Goal: Find specific page/section: Find specific page/section

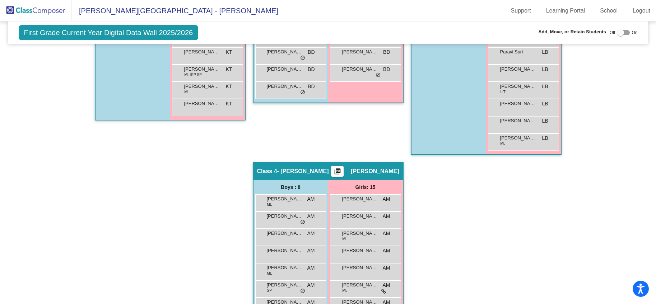
scroll to position [484, 0]
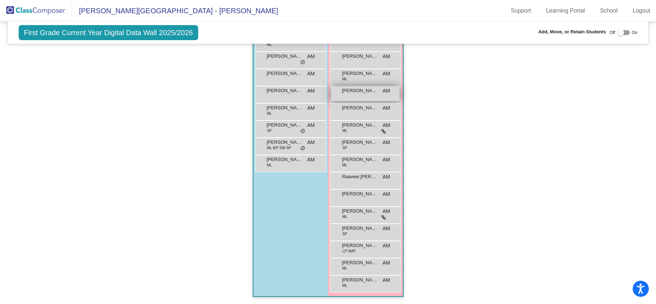
click at [361, 93] on span "[PERSON_NAME]" at bounding box center [360, 90] width 36 height 7
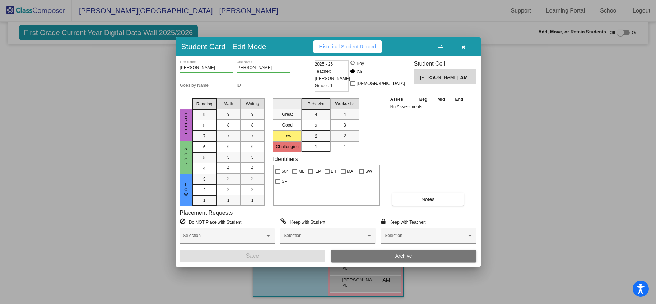
click at [526, 200] on div at bounding box center [328, 152] width 656 height 304
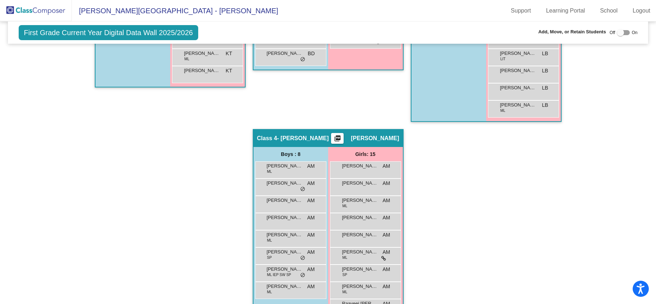
scroll to position [335, 0]
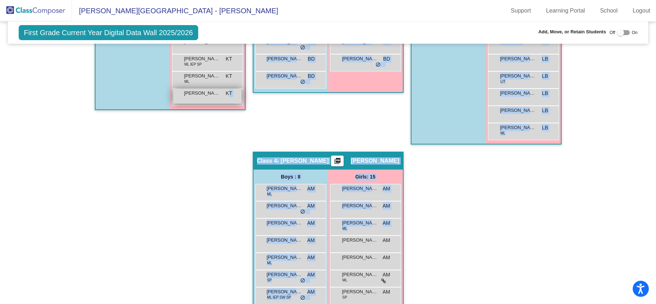
drag, startPoint x: 364, startPoint y: 246, endPoint x: 227, endPoint y: 97, distance: 202.2
click at [227, 97] on div "Hallway - Hallway Class picture_as_pdf Add Student First Name Last Name Student…" at bounding box center [328, 152] width 630 height 604
drag, startPoint x: 476, startPoint y: 213, endPoint x: 470, endPoint y: 213, distance: 6.1
click at [476, 213] on div "Hallway - Hallway Class picture_as_pdf Add Student First Name Last Name Student…" at bounding box center [328, 152] width 630 height 604
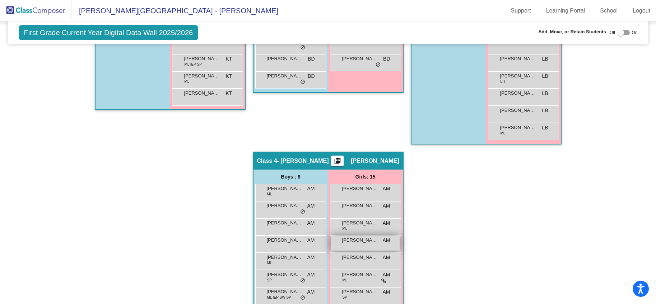
click at [374, 242] on span "[PERSON_NAME]" at bounding box center [360, 240] width 36 height 7
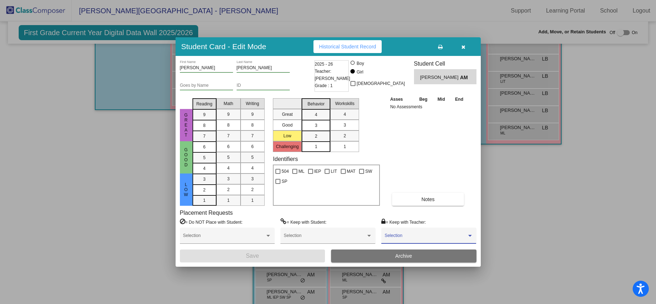
click at [416, 237] on span at bounding box center [425, 238] width 82 height 5
click at [416, 237] on span "None" at bounding box center [428, 238] width 88 height 13
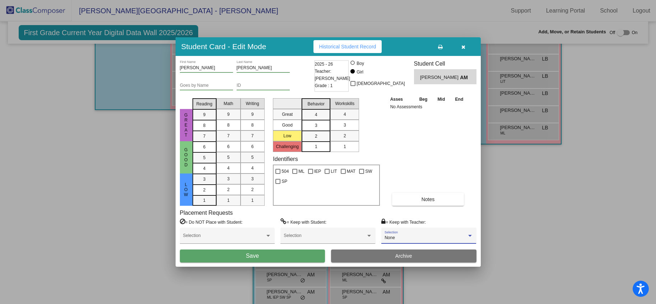
click at [569, 228] on div at bounding box center [328, 152] width 656 height 304
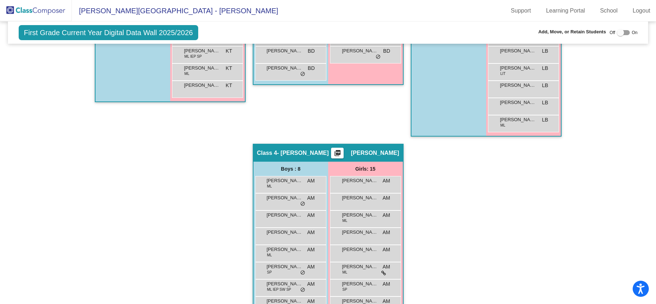
scroll to position [343, 0]
click at [348, 236] on div "[PERSON_NAME] AM lock do_not_disturb_alt" at bounding box center [365, 235] width 69 height 15
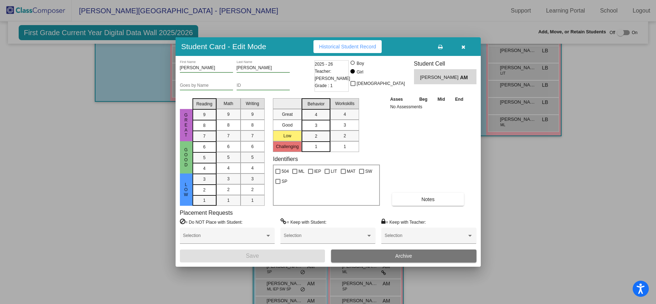
click at [626, 34] on div at bounding box center [328, 152] width 656 height 304
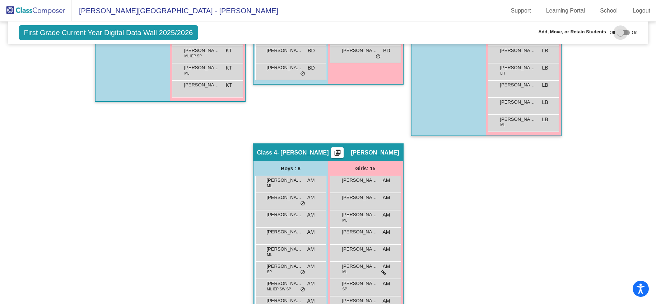
click at [622, 31] on div at bounding box center [623, 32] width 13 height 5
checkbox input "true"
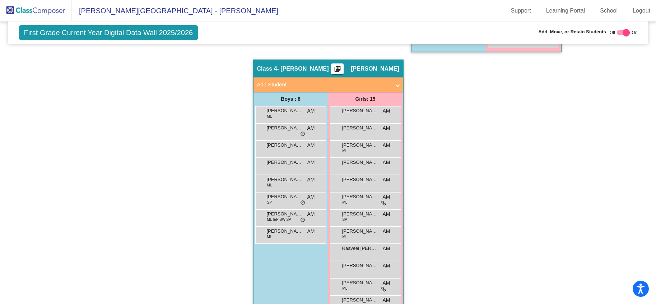
scroll to position [426, 0]
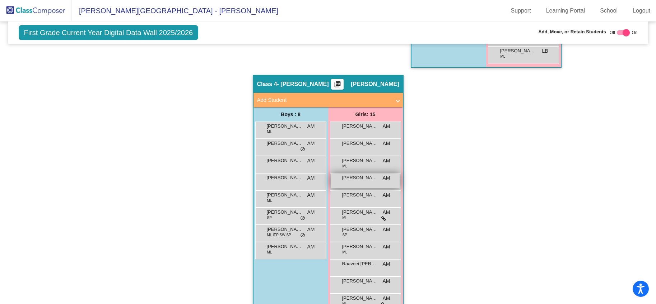
click at [361, 180] on span "[PERSON_NAME]" at bounding box center [360, 177] width 36 height 7
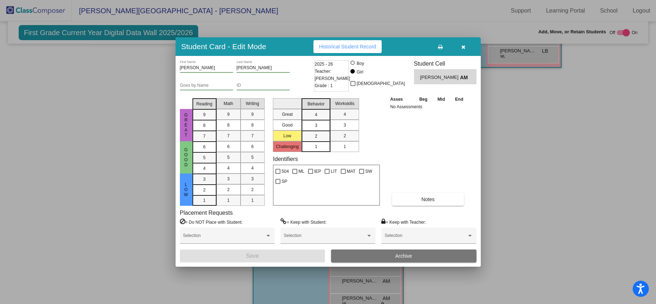
click at [463, 48] on icon "button" at bounding box center [463, 47] width 4 height 5
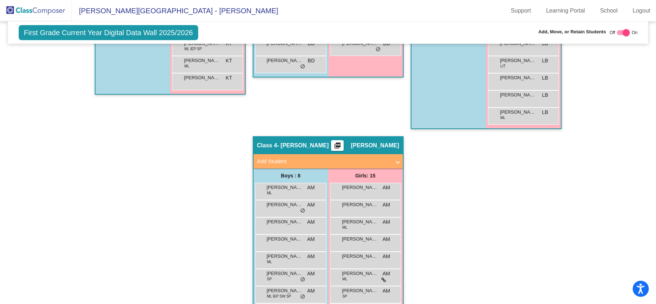
scroll to position [354, 0]
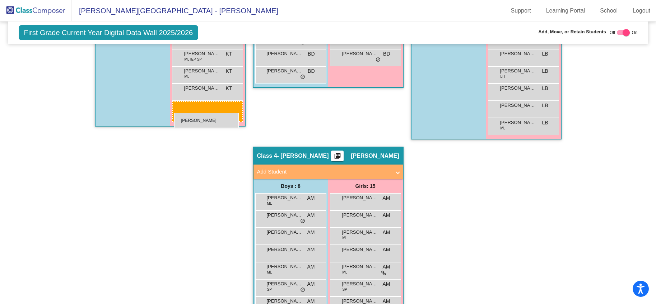
drag, startPoint x: 370, startPoint y: 256, endPoint x: 174, endPoint y: 112, distance: 242.7
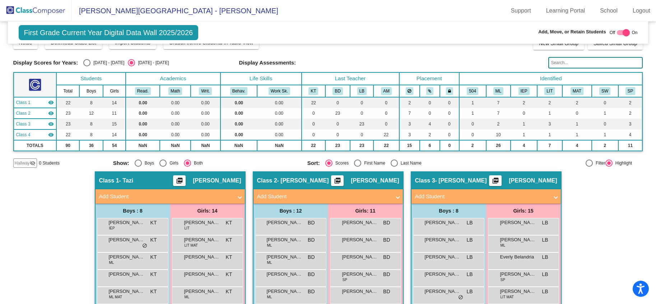
scroll to position [0, 0]
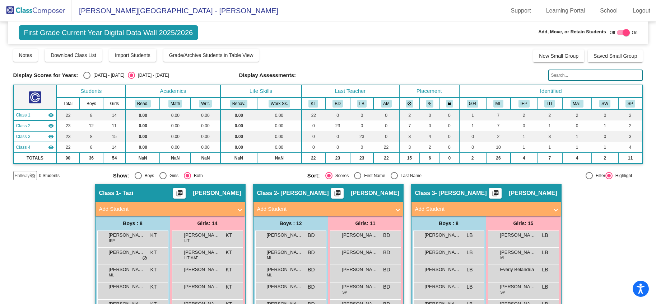
click at [50, 15] on img at bounding box center [36, 10] width 72 height 21
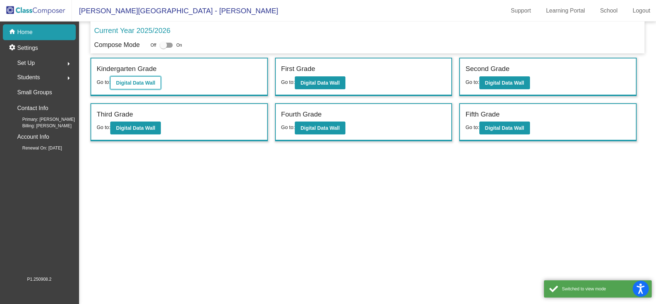
click at [131, 85] on b "Digital Data Wall" at bounding box center [135, 83] width 39 height 6
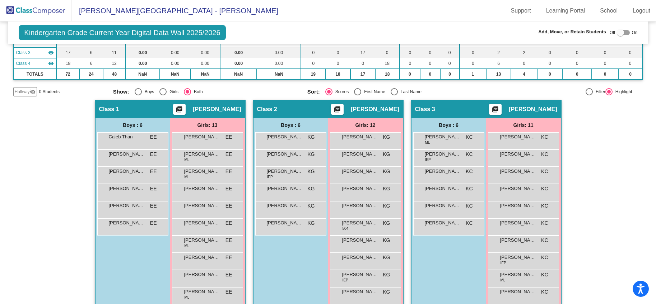
scroll to position [88, 0]
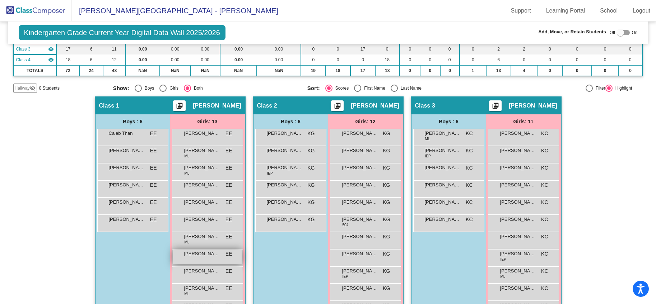
click at [195, 252] on span "[PERSON_NAME]" at bounding box center [202, 254] width 36 height 7
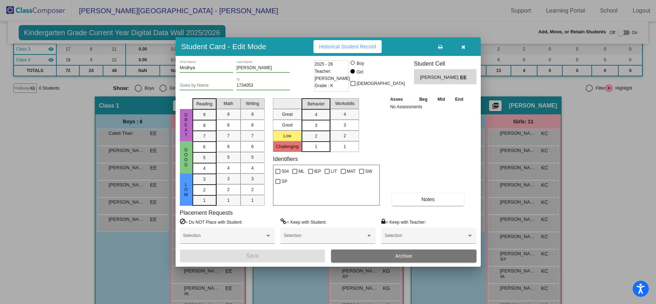
click at [464, 46] on icon "button" at bounding box center [463, 47] width 4 height 5
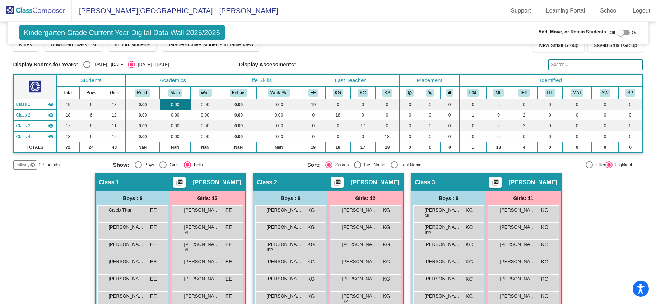
scroll to position [0, 0]
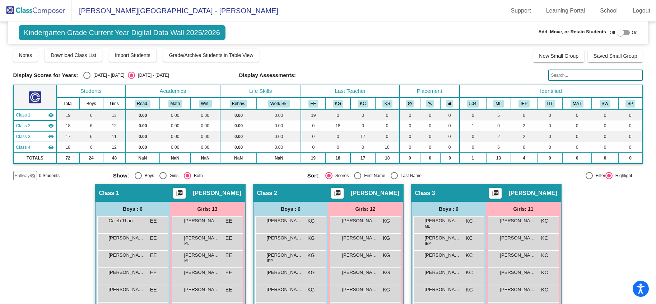
click at [37, 10] on img at bounding box center [36, 10] width 72 height 21
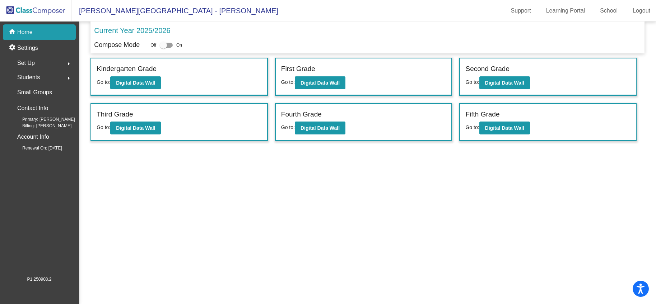
click at [28, 75] on span "Students" at bounding box center [28, 78] width 23 height 10
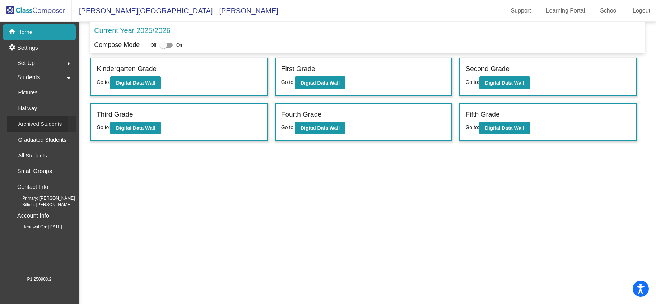
click at [36, 127] on p "Archived Students" at bounding box center [40, 124] width 44 height 9
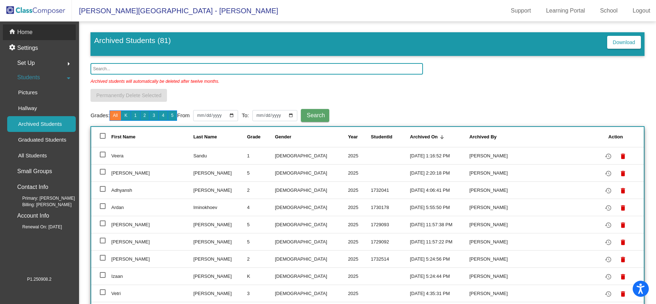
click at [22, 35] on p "Home" at bounding box center [24, 32] width 15 height 9
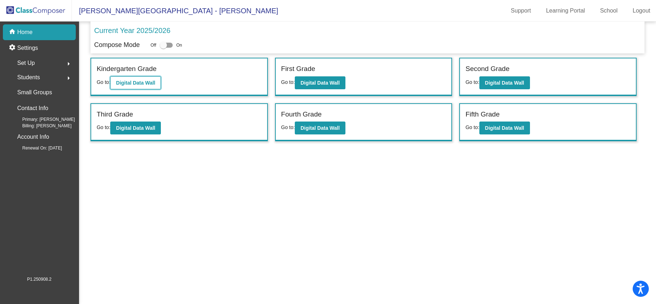
click at [136, 83] on b "Digital Data Wall" at bounding box center [135, 83] width 39 height 6
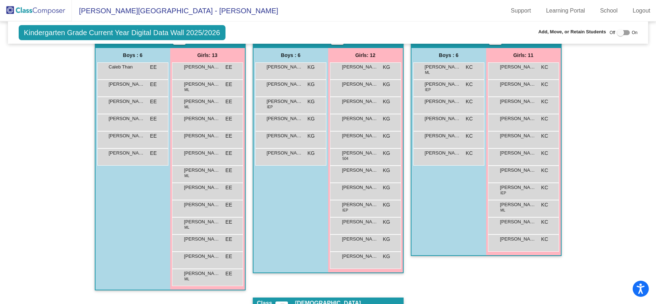
scroll to position [168, 0]
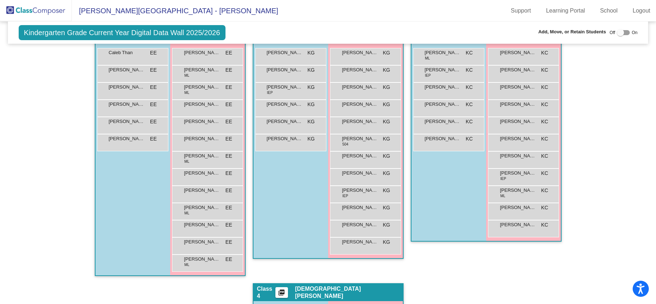
click at [40, 14] on img at bounding box center [36, 10] width 72 height 21
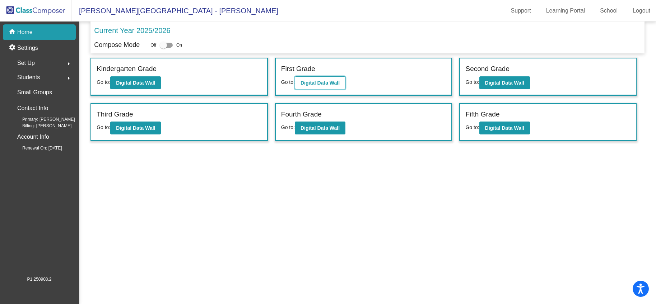
click at [316, 85] on b "Digital Data Wall" at bounding box center [319, 83] width 39 height 6
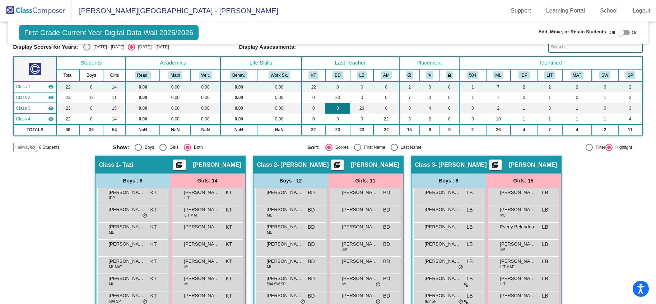
scroll to position [33, 0]
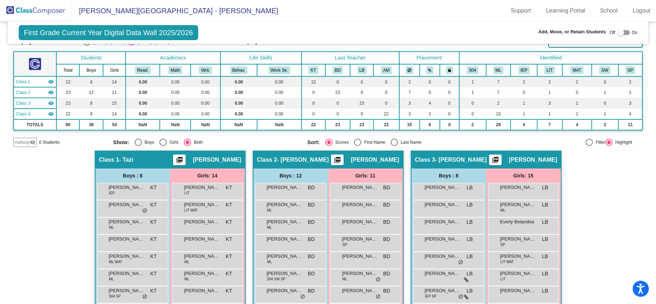
click at [61, 13] on img at bounding box center [36, 10] width 72 height 21
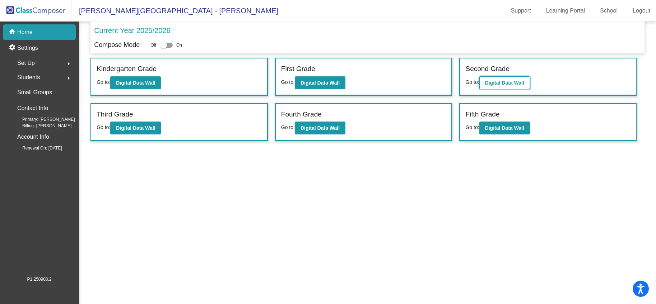
click at [522, 85] on b "Digital Data Wall" at bounding box center [504, 83] width 39 height 6
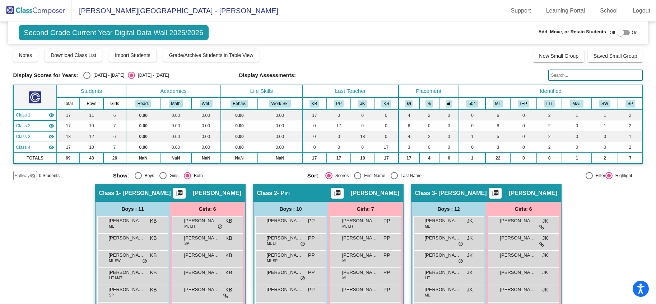
click at [42, 10] on img at bounding box center [36, 10] width 72 height 21
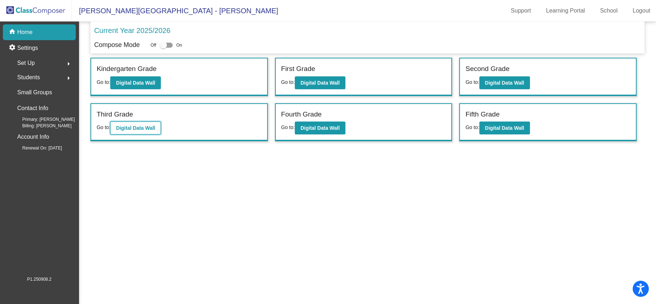
click at [145, 133] on button "Digital Data Wall" at bounding box center [135, 128] width 51 height 13
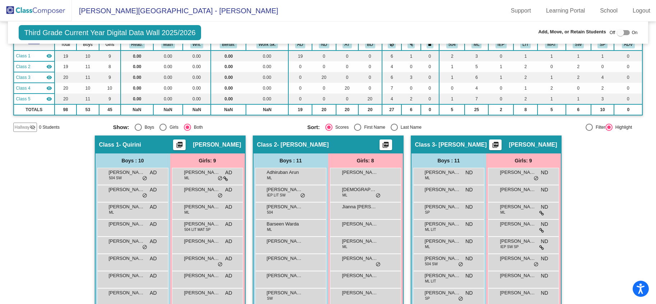
scroll to position [58, 0]
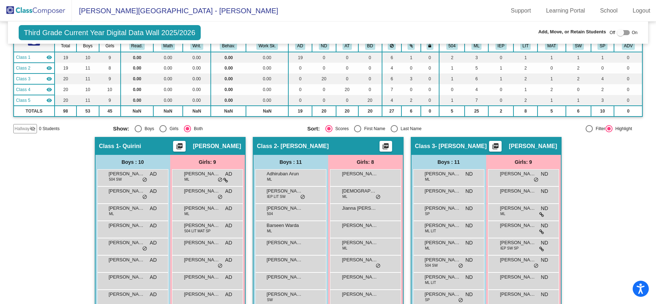
click at [42, 9] on img at bounding box center [36, 10] width 72 height 21
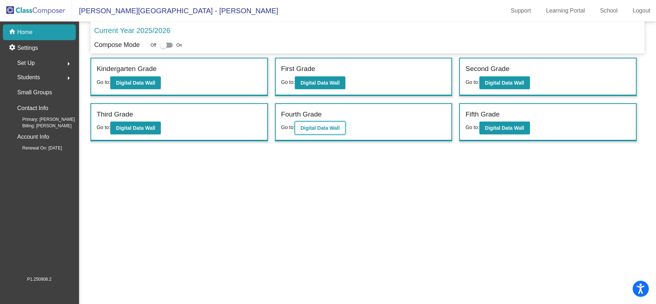
click at [333, 130] on b "Digital Data Wall" at bounding box center [319, 128] width 39 height 6
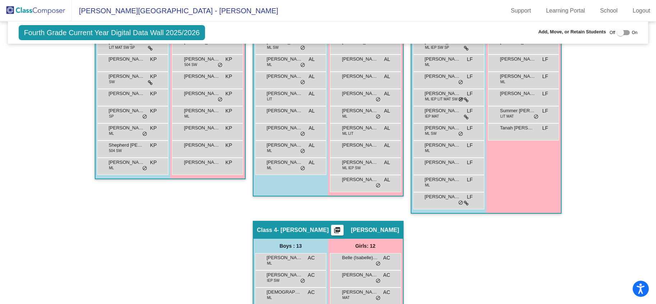
scroll to position [277, 0]
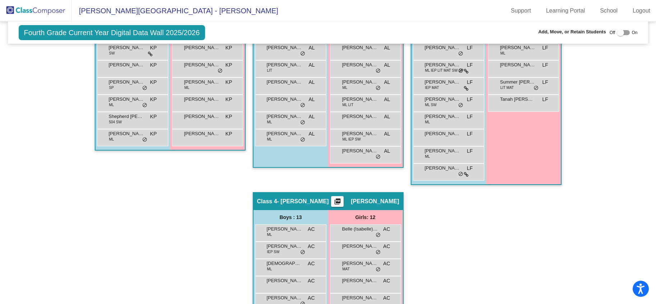
click at [55, 15] on img at bounding box center [36, 10] width 72 height 21
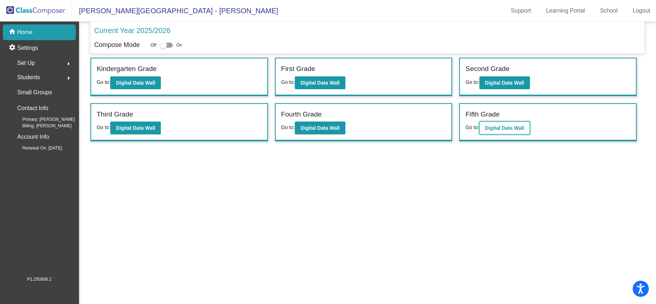
click at [520, 130] on b "Digital Data Wall" at bounding box center [504, 128] width 39 height 6
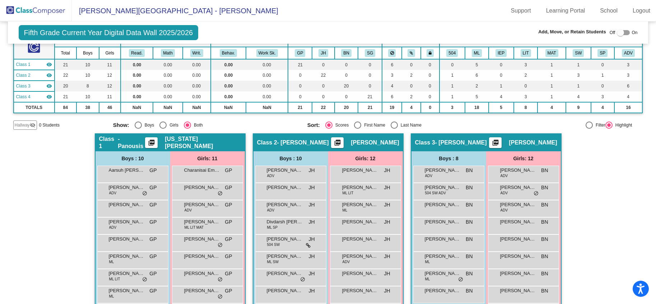
scroll to position [50, 0]
